Goal: Information Seeking & Learning: Stay updated

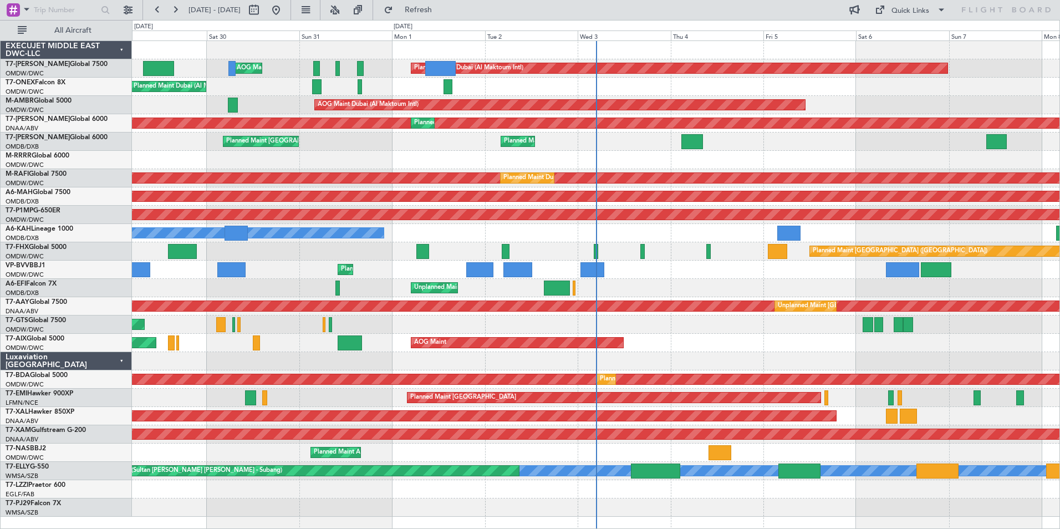
click at [417, 160] on div "Planned Maint Dubai (Al Maktoum Intl)" at bounding box center [596, 160] width 928 height 18
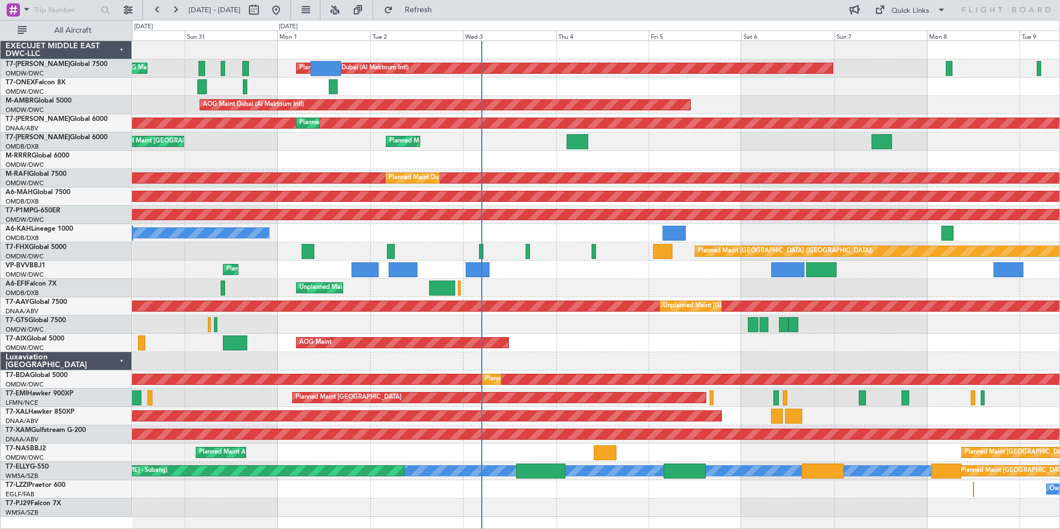
click at [710, 328] on div "Unplanned Maint [GEOGRAPHIC_DATA] (Seletar)" at bounding box center [596, 324] width 928 height 18
click at [706, 97] on div "AOG Maint Dubai (Al Maktoum Intl)" at bounding box center [596, 105] width 928 height 18
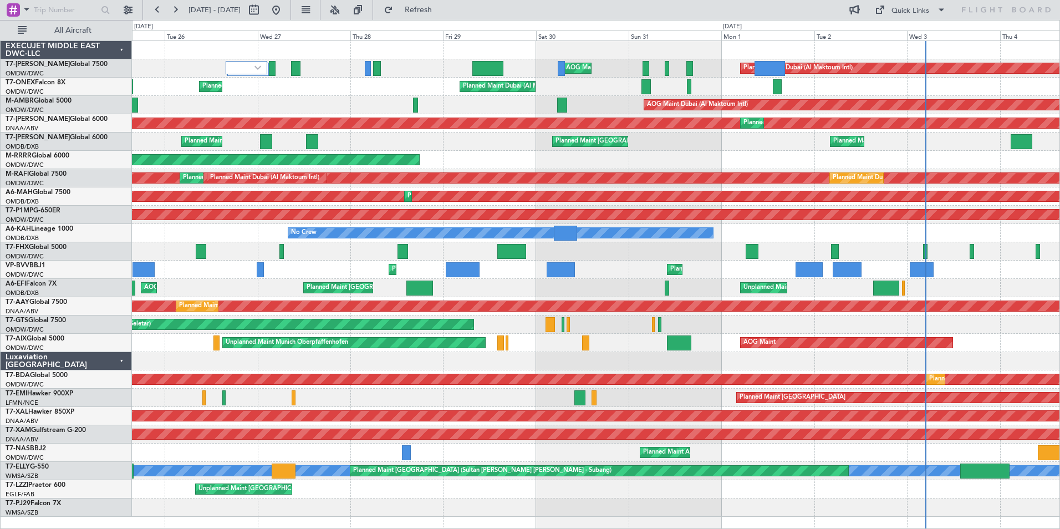
click at [805, 335] on div "Planned Maint Dubai (Al Maktoum Intl) AOG Maint [GEOGRAPHIC_DATA] (Al Maktoum I…" at bounding box center [596, 279] width 928 height 476
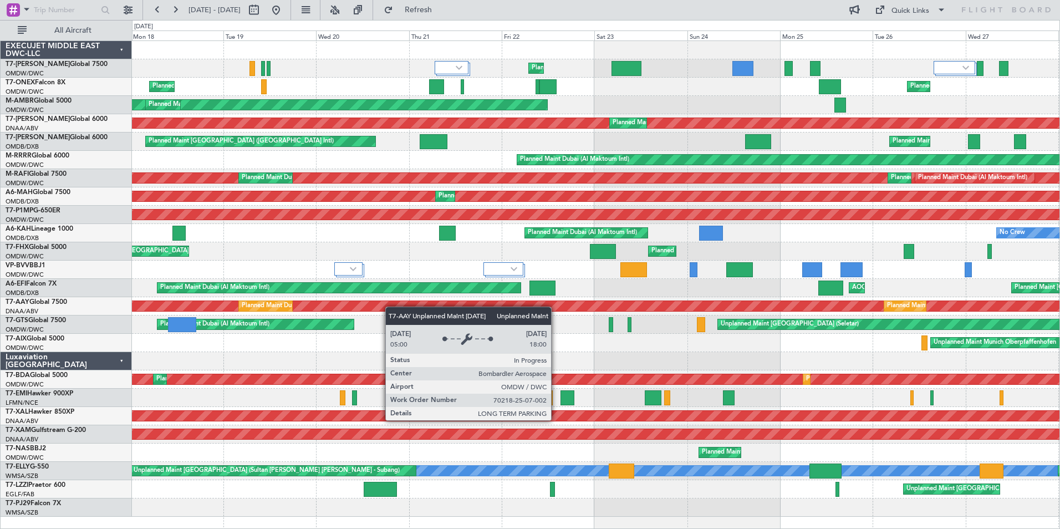
click at [937, 304] on div "Planned Maint Dubai (Al Maktoum Intl) AOG Maint [GEOGRAPHIC_DATA] (Al Maktoum I…" at bounding box center [596, 279] width 928 height 476
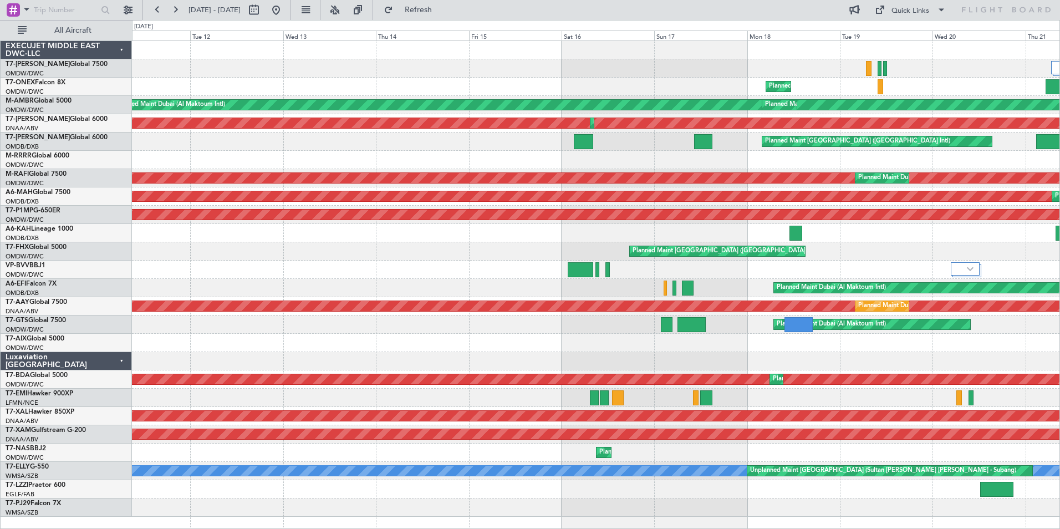
click at [858, 268] on div at bounding box center [596, 270] width 928 height 18
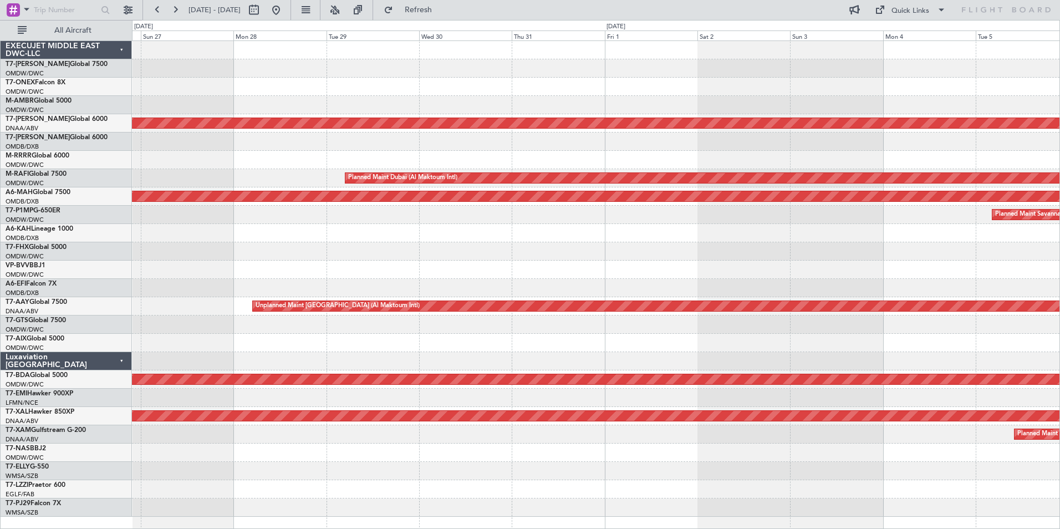
click at [1012, 284] on div "Unplanned Maint [GEOGRAPHIC_DATA] (Al Maktoum Intl) Planned Maint [GEOGRAPHIC_D…" at bounding box center [596, 279] width 928 height 476
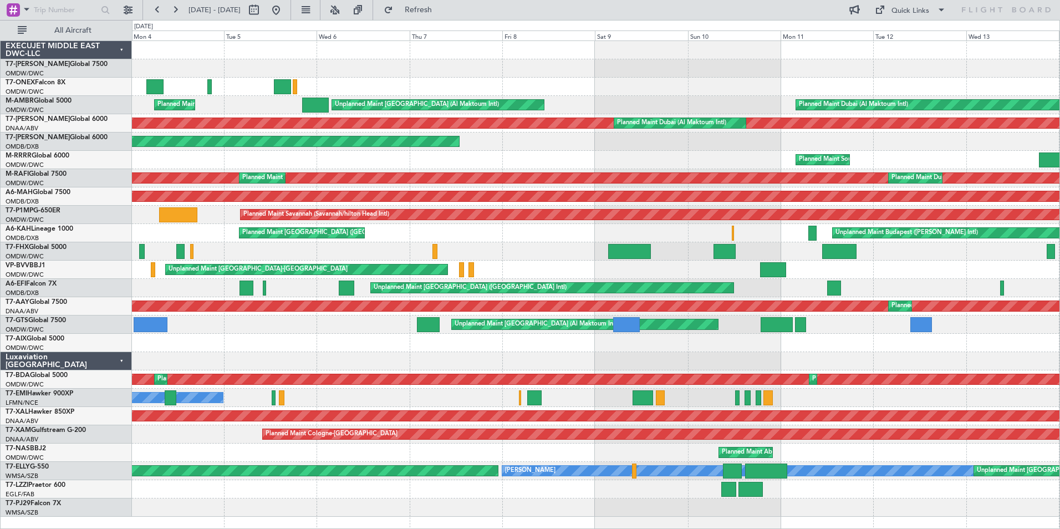
click at [39, 349] on div "Planned Maint [GEOGRAPHIC_DATA] ([GEOGRAPHIC_DATA]) Unplanned Maint [GEOGRAPHIC…" at bounding box center [530, 274] width 1060 height 509
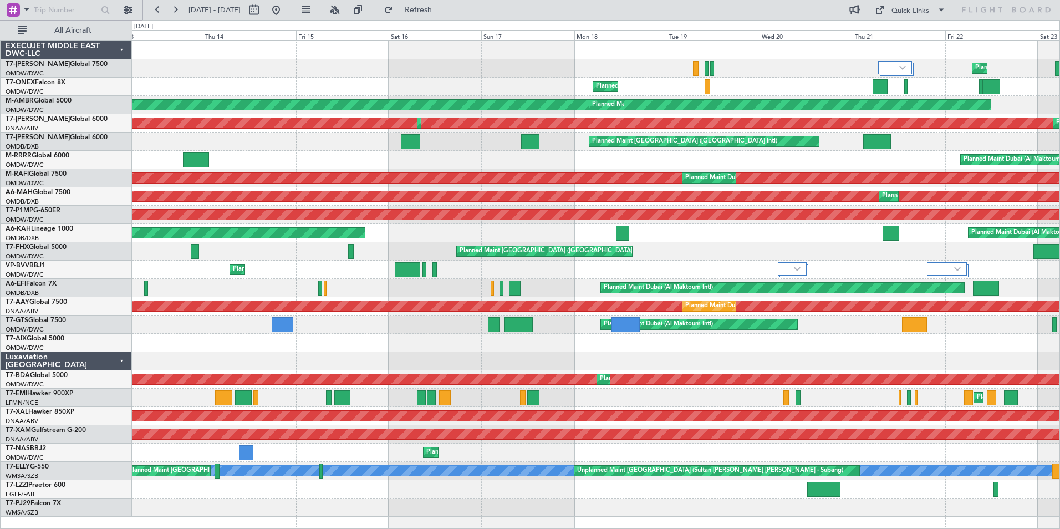
click at [202, 356] on div "Planned Maint Dubai (Al Maktoum Intl) Planned Maint Geneva ([GEOGRAPHIC_DATA]) …" at bounding box center [596, 279] width 928 height 476
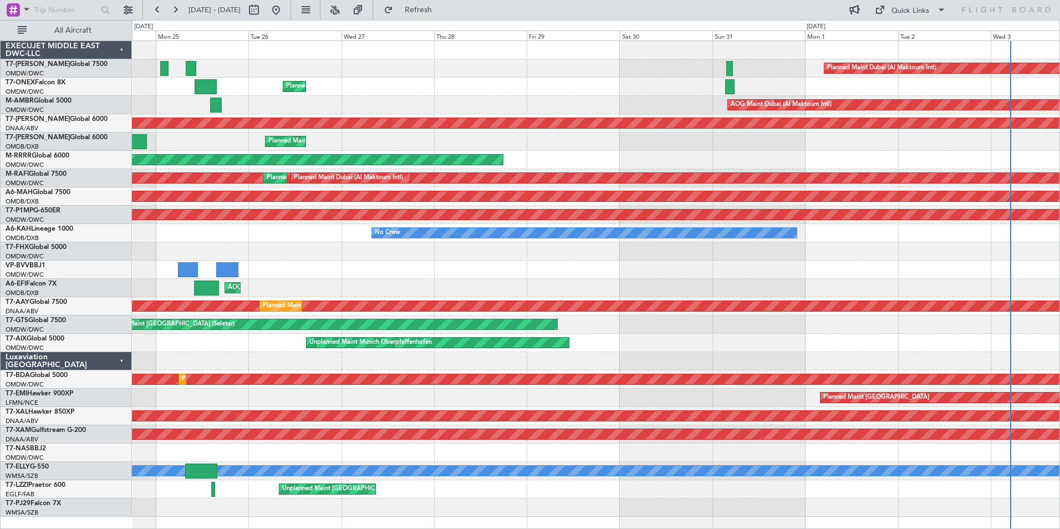
click at [0, 346] on html "[DATE] - [DATE] Refresh Quick Links All Aircraft Planned Maint [GEOGRAPHIC_DATA…" at bounding box center [530, 264] width 1060 height 529
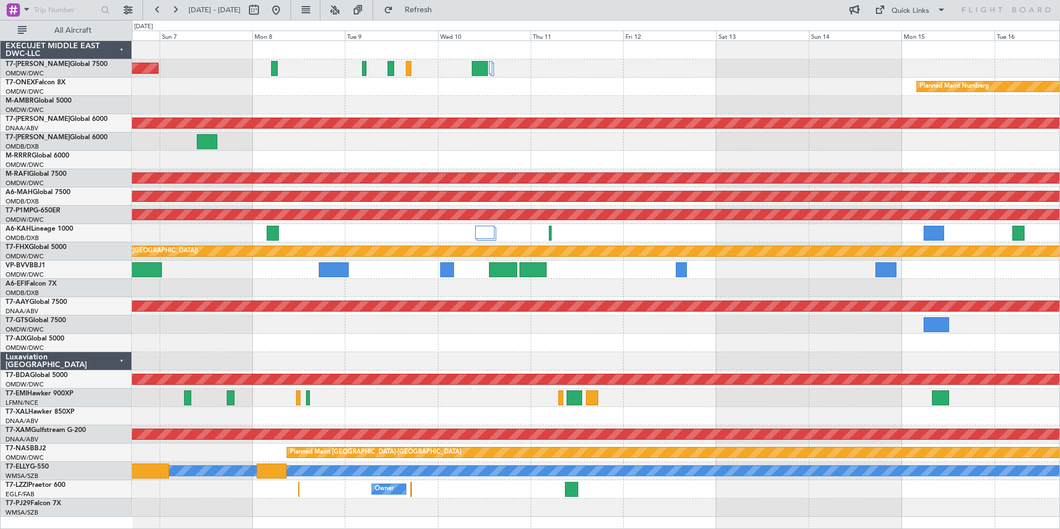
click at [342, 353] on div "Planned Maint Dubai (Al Maktoum Intl) Planned Maint Nurnberg AOG Maint [GEOGRAP…" at bounding box center [596, 279] width 928 height 476
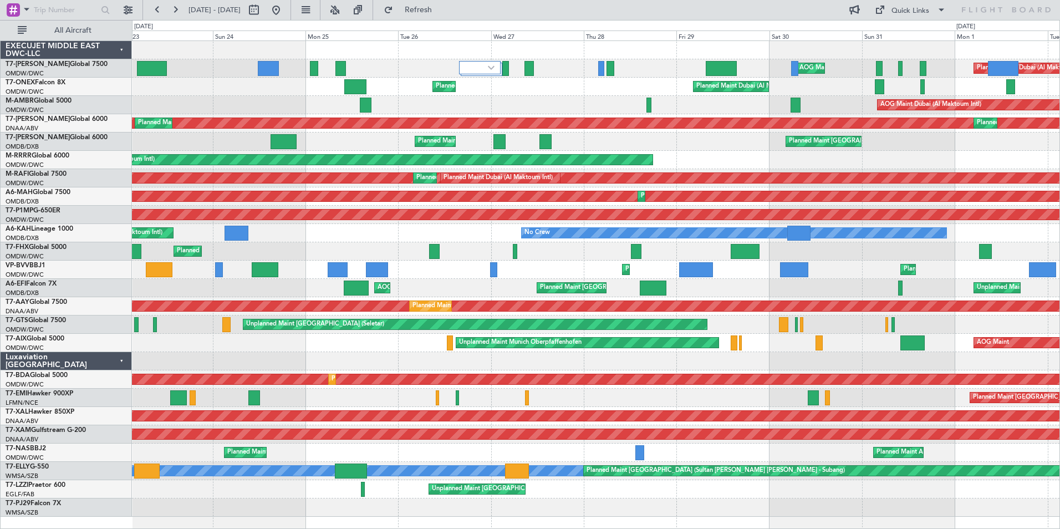
click at [1059, 306] on div "Unplanned Maint [GEOGRAPHIC_DATA] (Al Maktoum Intl)" at bounding box center [596, 306] width 2782 height 10
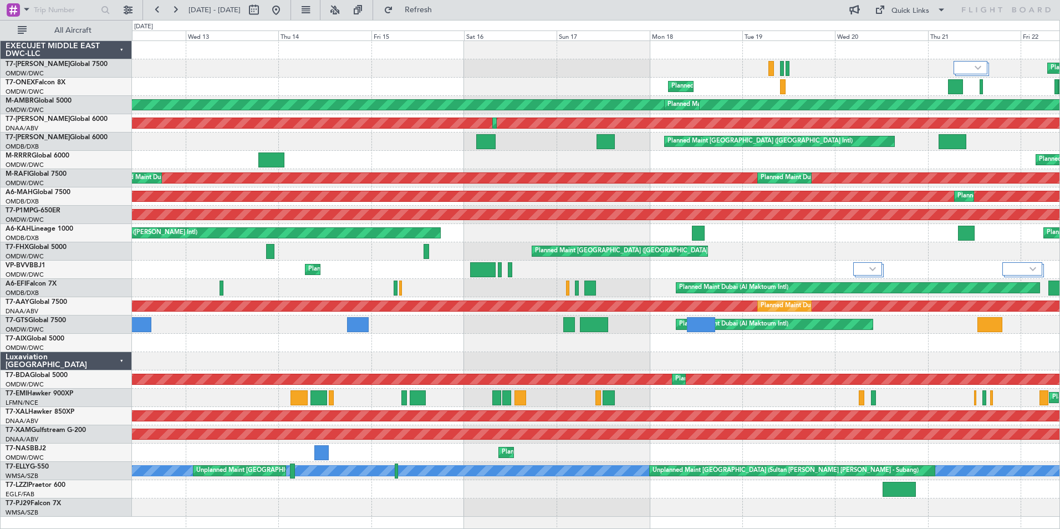
click at [1012, 317] on div "Planned Maint Dubai (Al Maktoum Intl) Planned Maint Geneva ([GEOGRAPHIC_DATA]) …" at bounding box center [596, 279] width 928 height 476
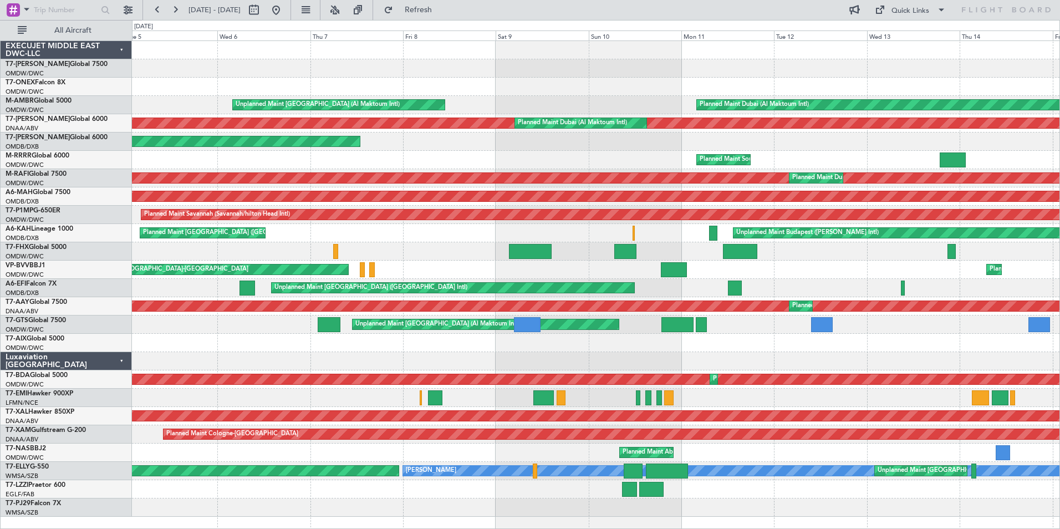
click at [1060, 361] on html "[DATE] - [DATE] Refresh Quick Links All Aircraft Planned Maint [GEOGRAPHIC_DATA…" at bounding box center [530, 264] width 1060 height 529
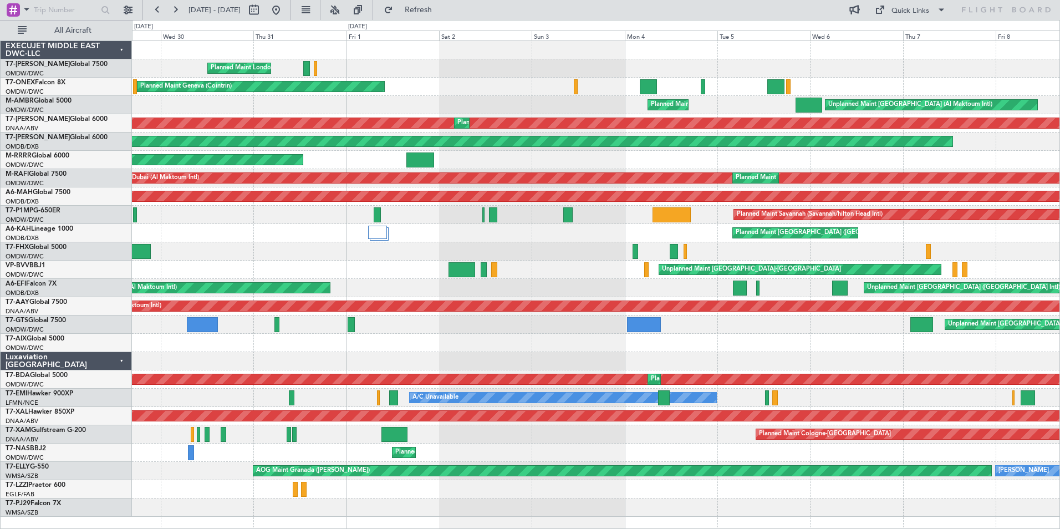
click at [979, 347] on div "Planned Maint London ([GEOGRAPHIC_DATA]) Planned Maint Geneva ([GEOGRAPHIC_DATA…" at bounding box center [596, 279] width 928 height 476
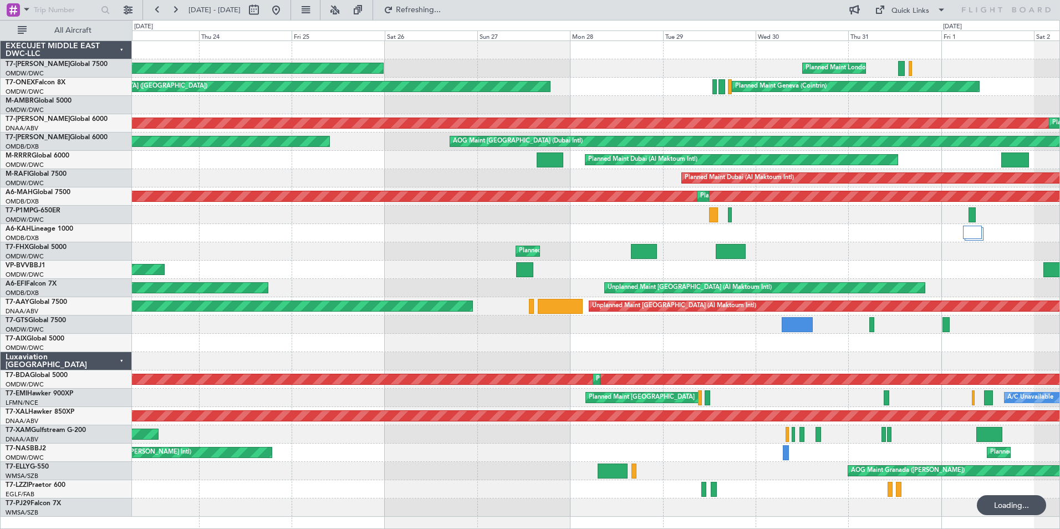
click at [1008, 355] on div "Planned Maint London ([GEOGRAPHIC_DATA]) Planned Maint [GEOGRAPHIC_DATA] ([GEOG…" at bounding box center [596, 279] width 928 height 476
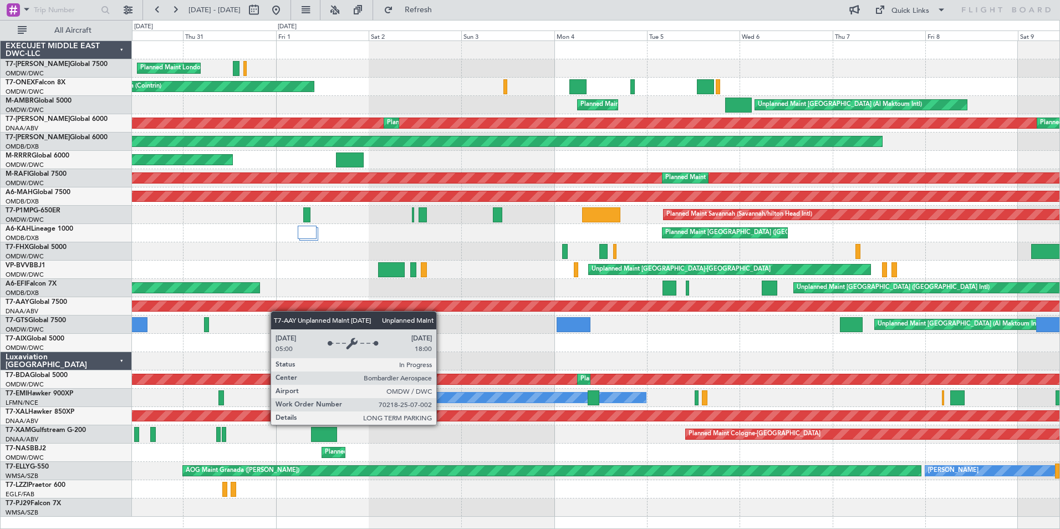
click at [0, 266] on html "[DATE] - [DATE] Refresh Quick Links All Aircraft Planned Maint [GEOGRAPHIC_DATA…" at bounding box center [530, 264] width 1060 height 529
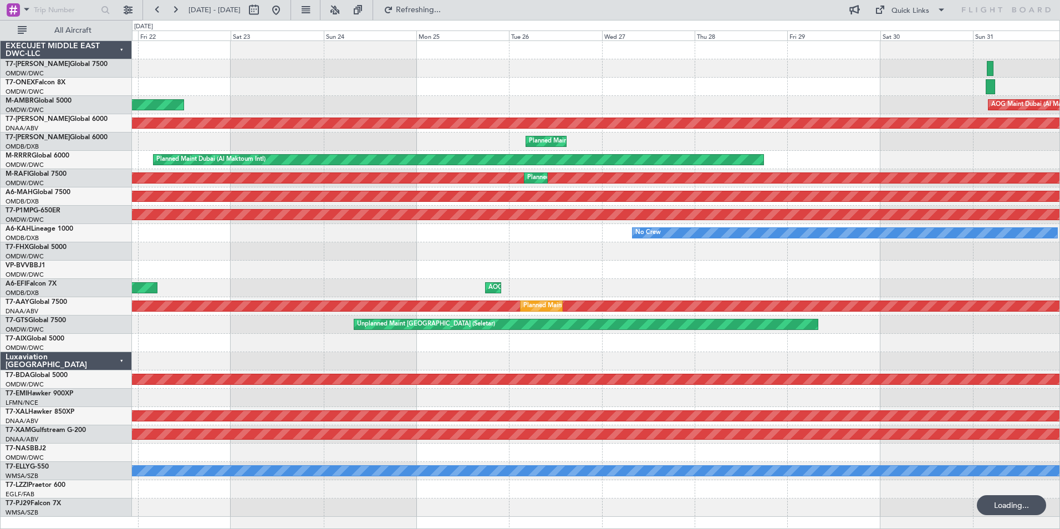
click at [0, 286] on html "[DATE] - [DATE] Refreshing... Quick Links All Aircraft Planned Maint [GEOGRAPHI…" at bounding box center [530, 264] width 1060 height 529
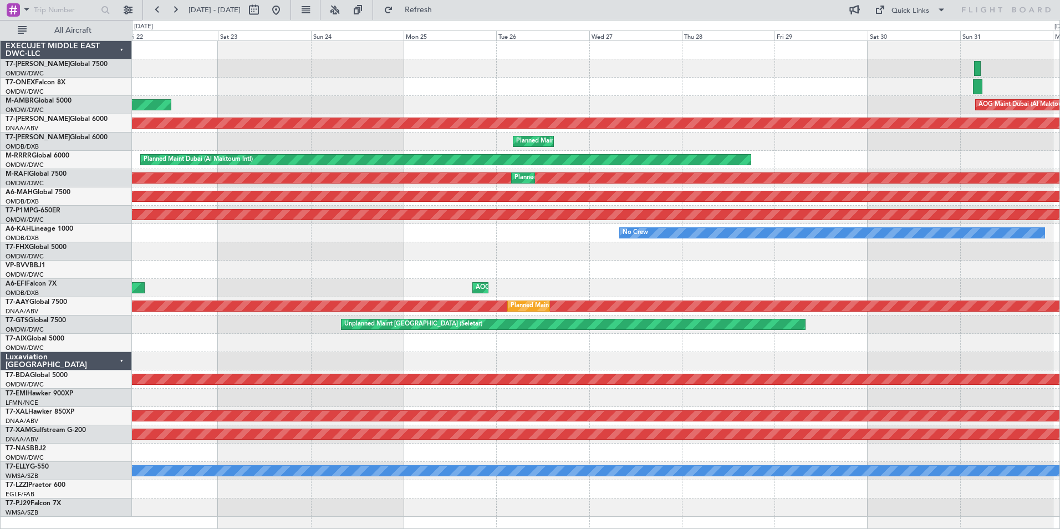
click at [10, 308] on div "Planned Maint Dubai (Al Maktoum Intl) Planned Maint [GEOGRAPHIC_DATA] (Al Makto…" at bounding box center [530, 274] width 1060 height 509
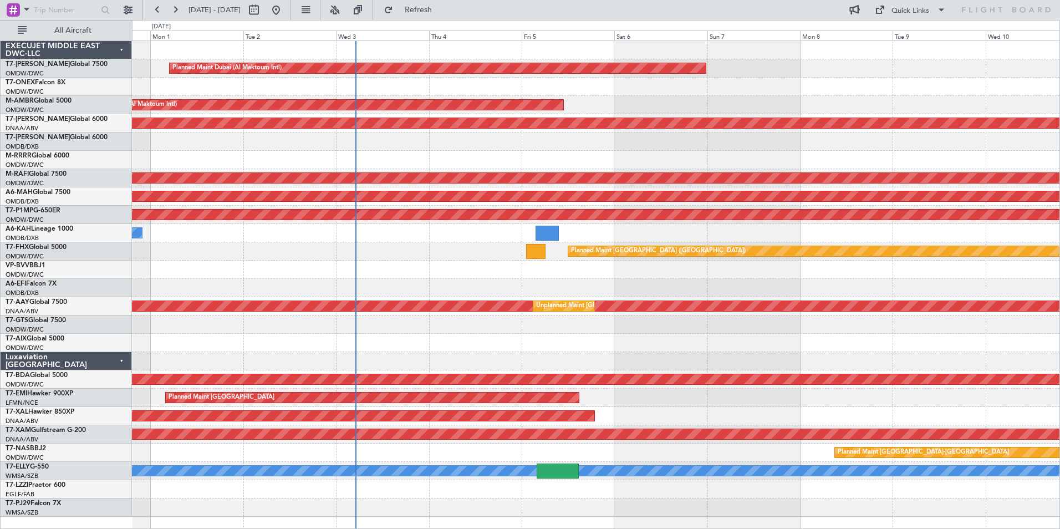
click at [111, 317] on div "Planned Maint Dubai (Al Maktoum Intl) AOG Maint [GEOGRAPHIC_DATA] (Al Maktoum I…" at bounding box center [530, 274] width 1060 height 509
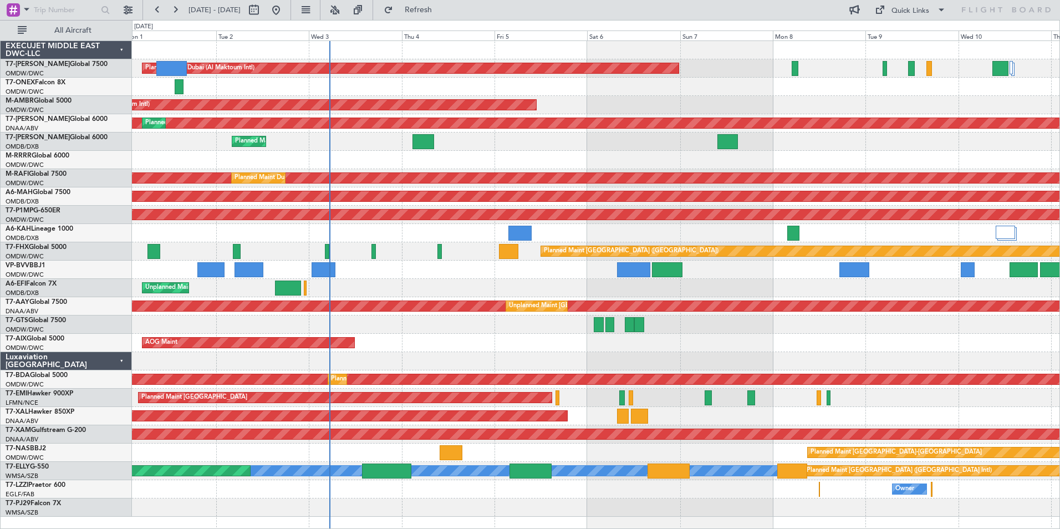
click at [307, 145] on div "Planned Maint [GEOGRAPHIC_DATA] ([GEOGRAPHIC_DATA] Intl) Planned Maint [GEOGRAP…" at bounding box center [596, 142] width 928 height 18
click at [390, 84] on div "Planned Maint Dubai (Al Maktoum Intl)" at bounding box center [596, 87] width 928 height 18
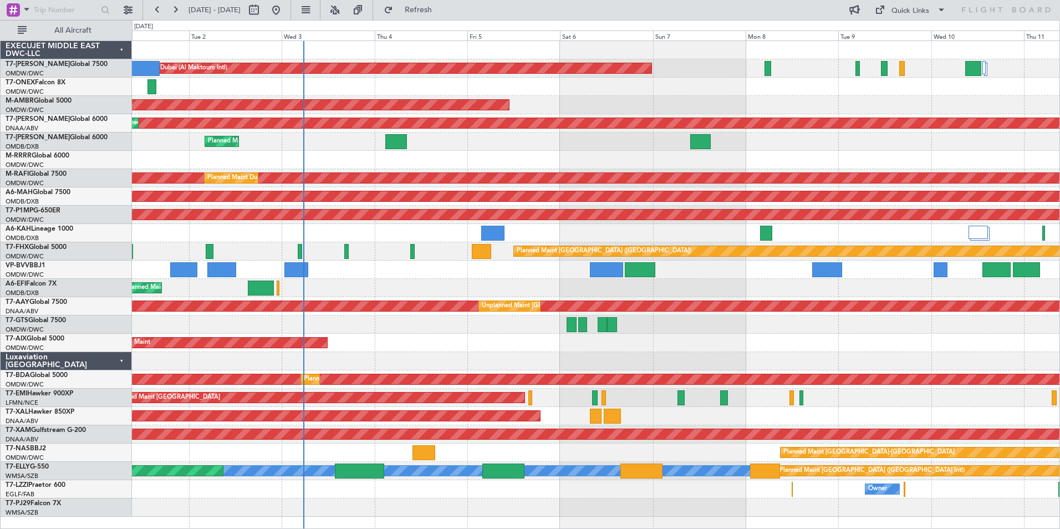
click at [839, 172] on div "Planned Maint Dubai (Al Maktoum Intl) AOG Maint [GEOGRAPHIC_DATA] (Al Maktoum I…" at bounding box center [596, 279] width 928 height 476
